Goal: Information Seeking & Learning: Find specific fact

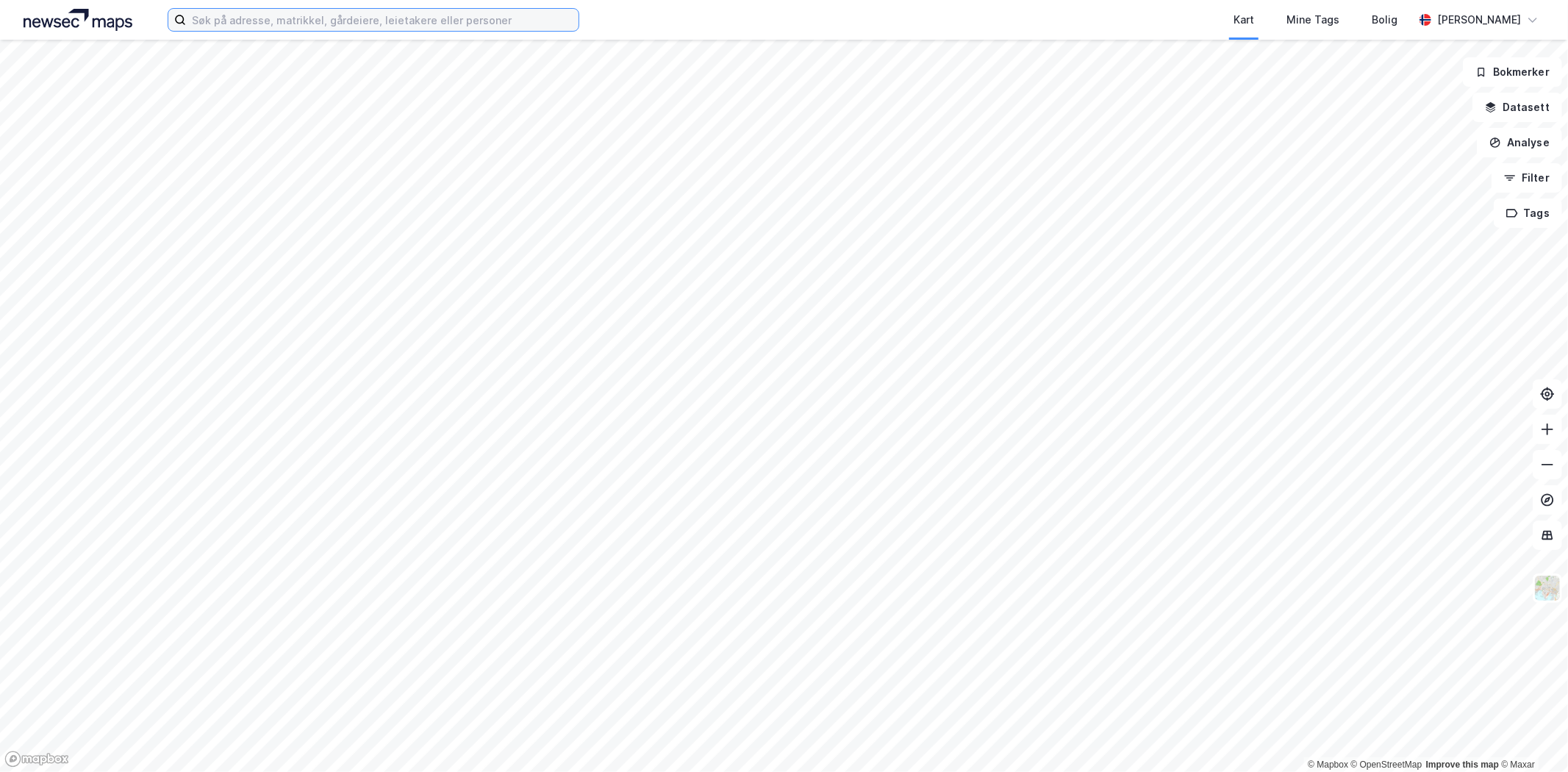
click at [259, 22] on input at bounding box center [382, 20] width 393 height 22
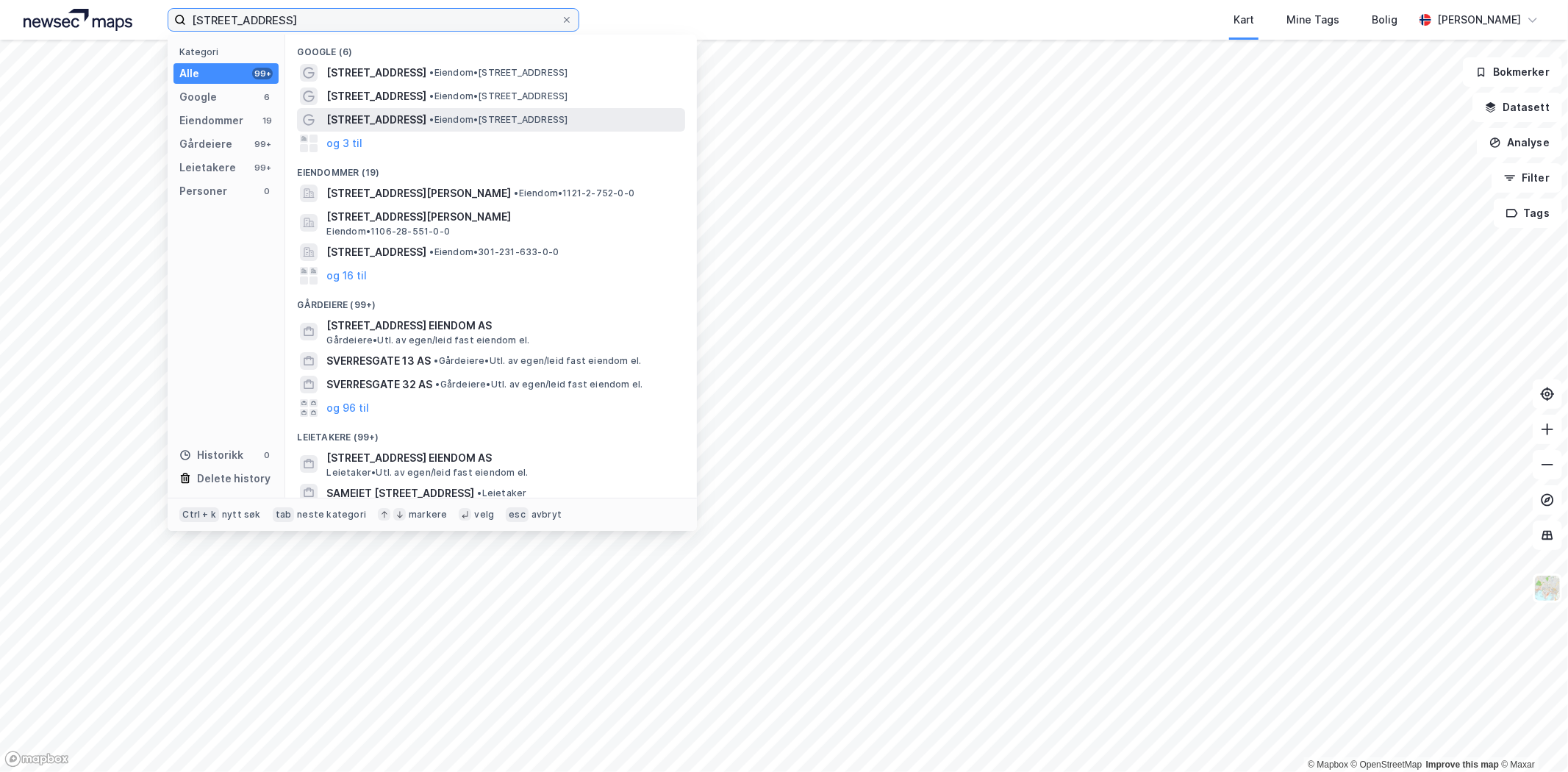
type input "[STREET_ADDRESS]"
click at [400, 113] on span "[STREET_ADDRESS]" at bounding box center [376, 120] width 100 height 17
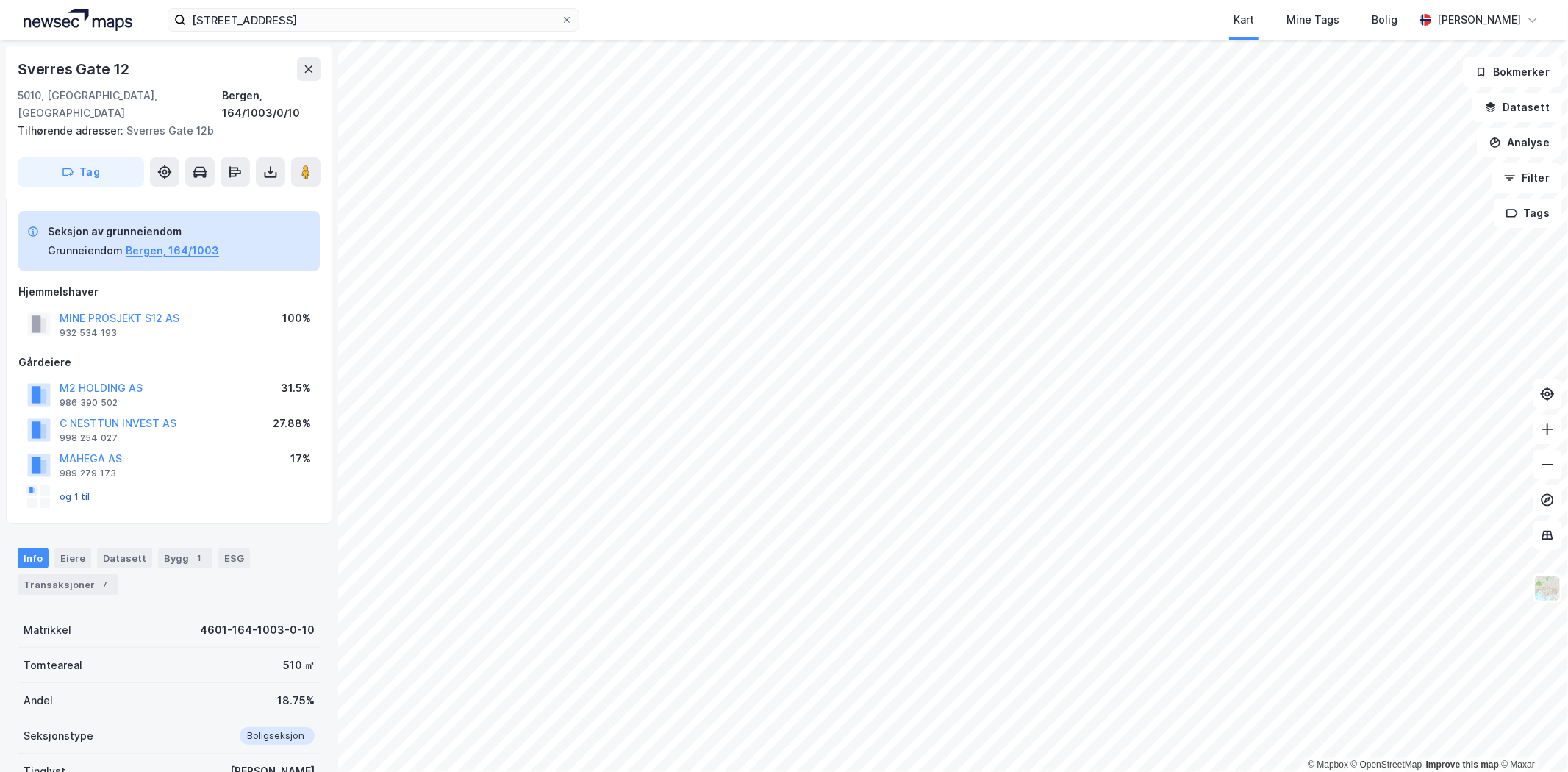
click at [0, 0] on button "og 1 til" at bounding box center [0, 0] width 0 height 0
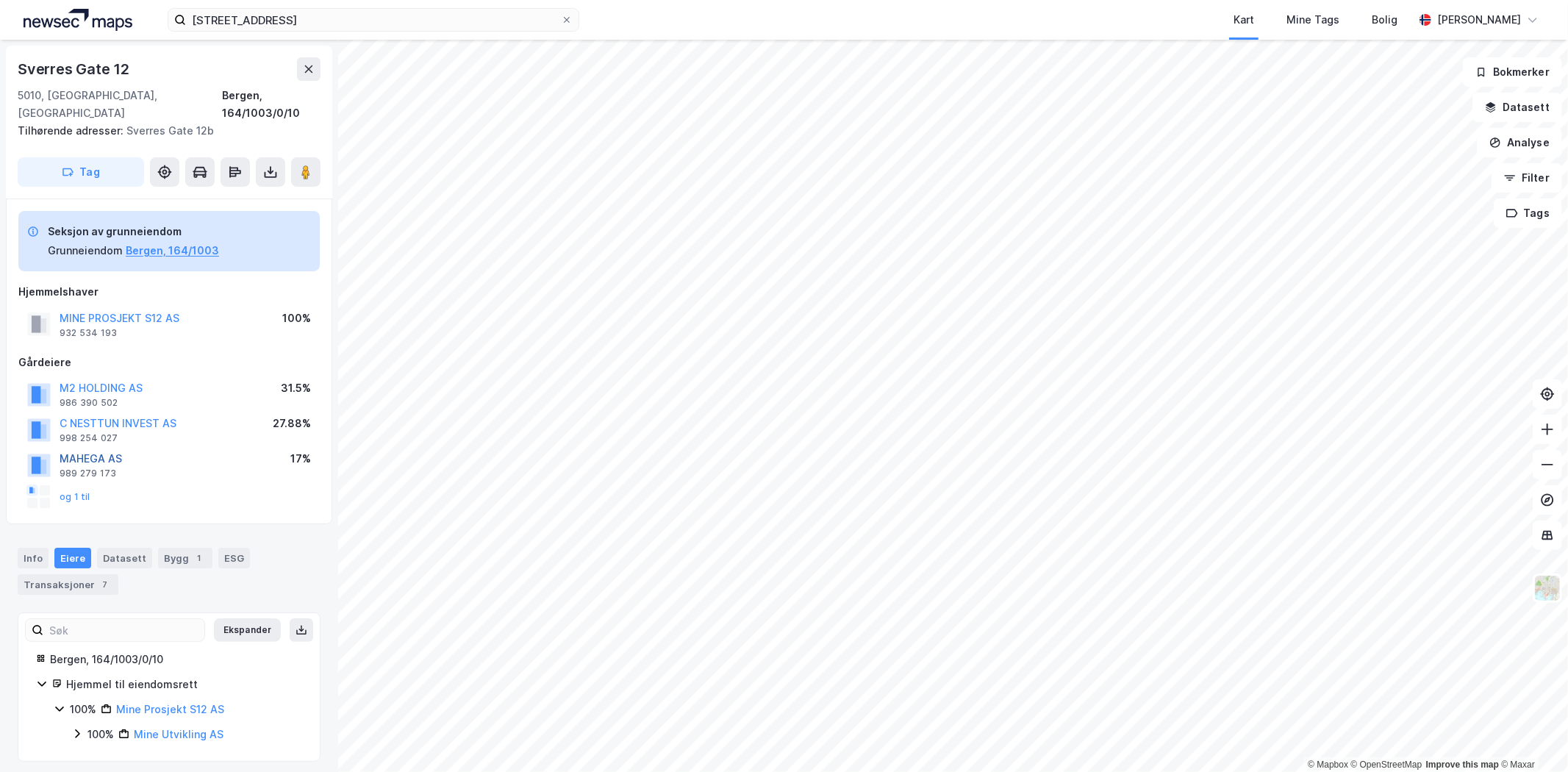
click at [0, 0] on button "MAHEGA AS" at bounding box center [0, 0] width 0 height 0
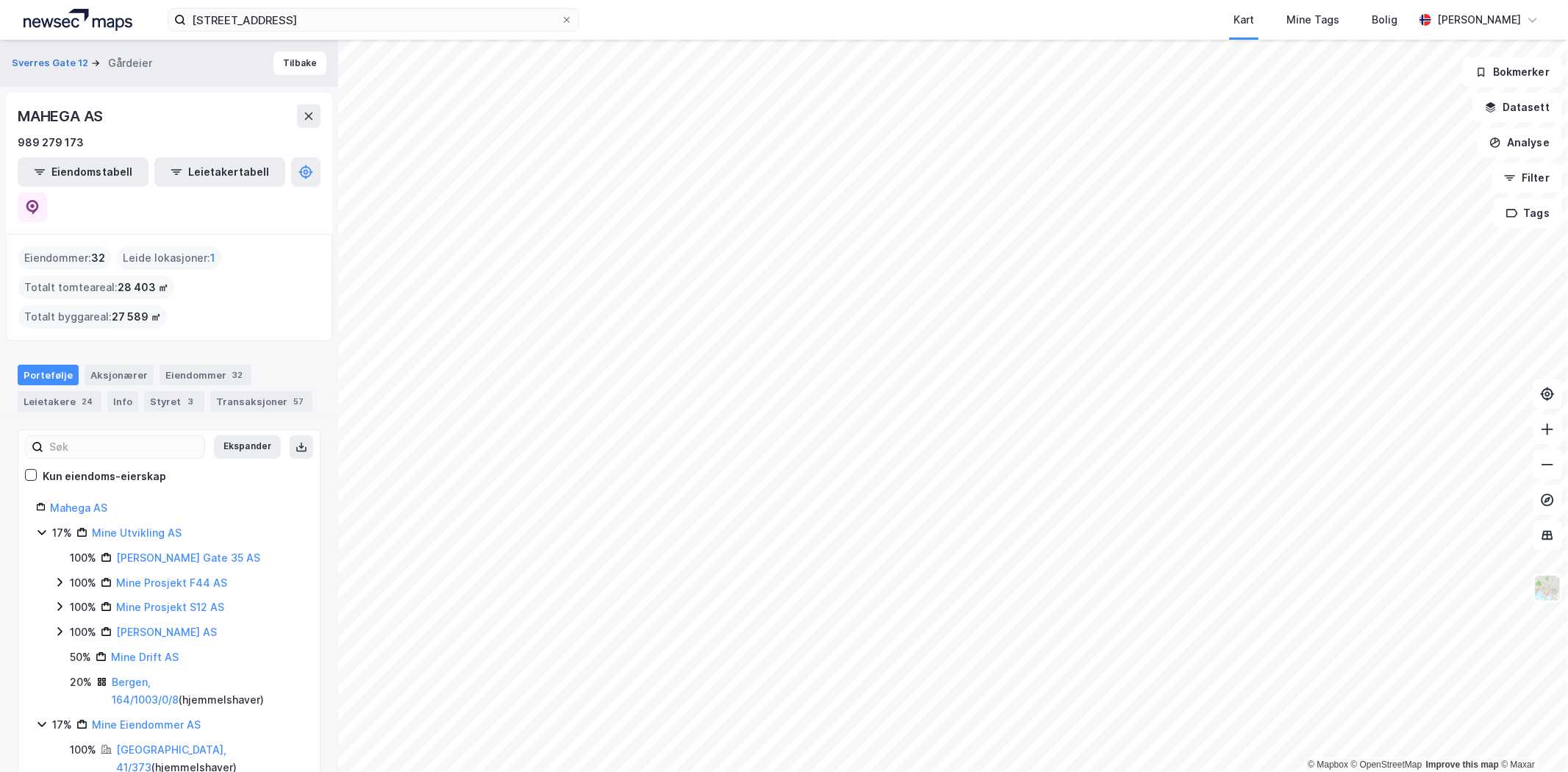
drag, startPoint x: 178, startPoint y: 369, endPoint x: 177, endPoint y: 378, distance: 9.1
click at [184, 394] on div "3" at bounding box center [191, 401] width 15 height 15
